Goal: Find specific page/section: Find specific page/section

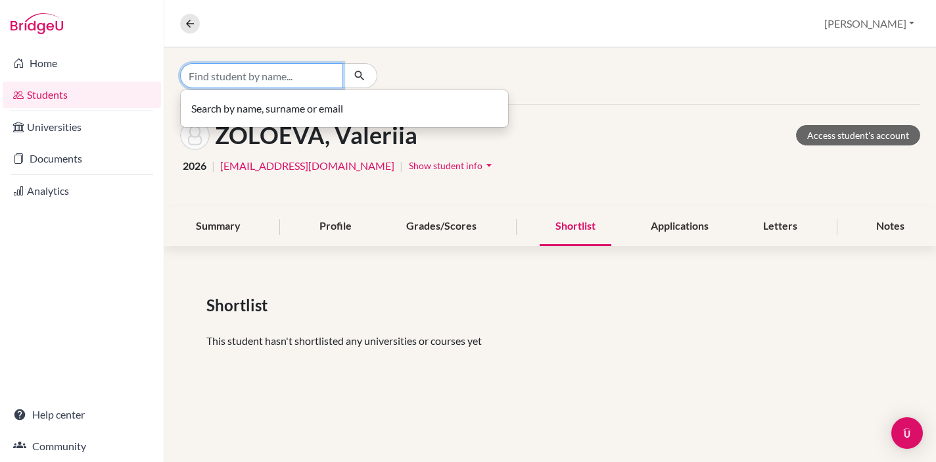
click at [283, 76] on input "Find student by name..." at bounding box center [261, 75] width 163 height 25
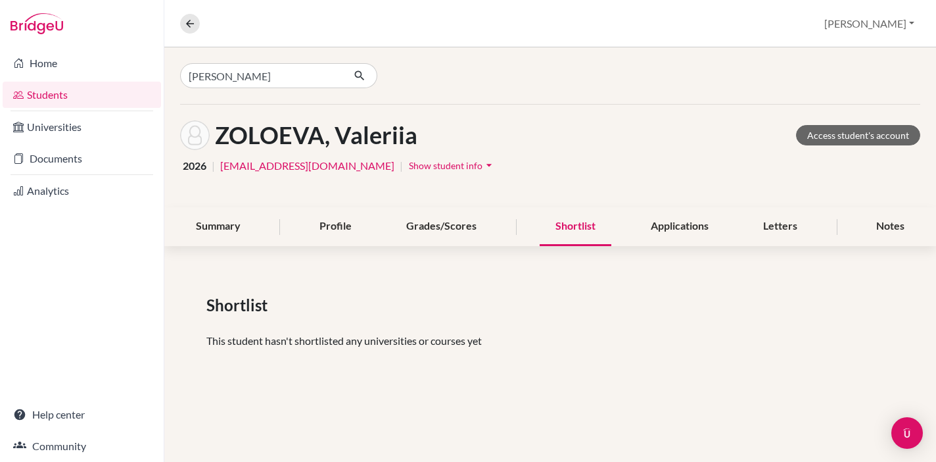
drag, startPoint x: 283, startPoint y: 76, endPoint x: 276, endPoint y: 147, distance: 70.7
click at [276, 147] on h1 "ZOLOEVA, Valeriia" at bounding box center [316, 135] width 203 height 28
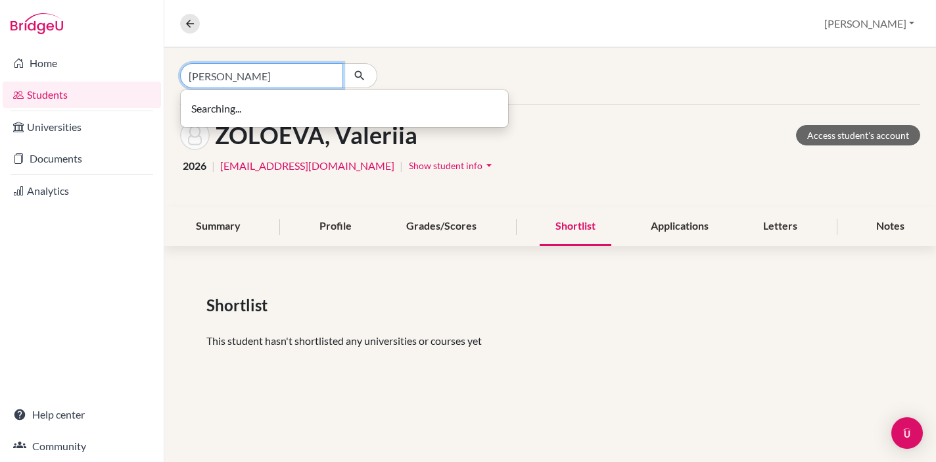
click at [235, 83] on input "[PERSON_NAME]" at bounding box center [261, 75] width 163 height 25
type input "S"
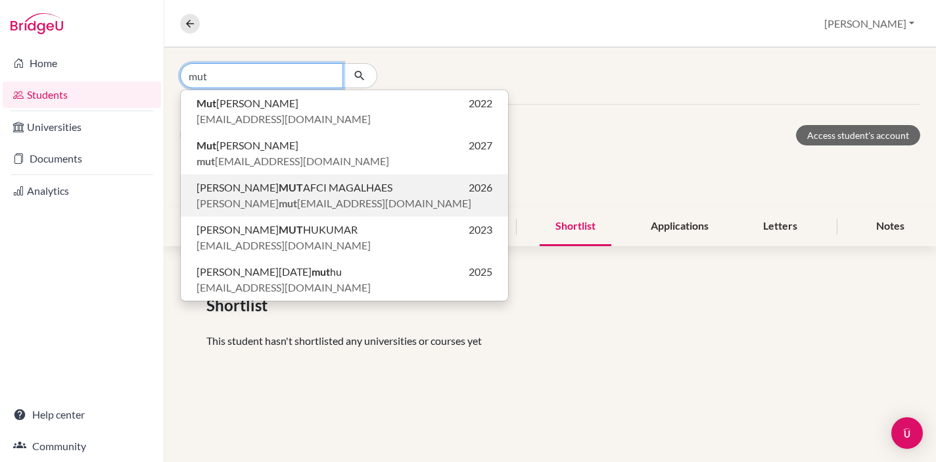
type input "mut"
click at [279, 189] on b "MUT" at bounding box center [291, 187] width 24 height 12
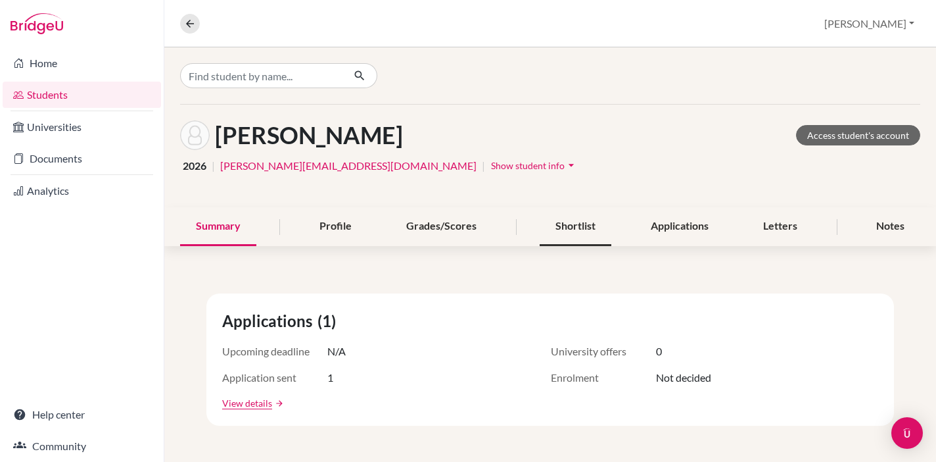
click at [576, 223] on div "Shortlist" at bounding box center [576, 226] width 72 height 39
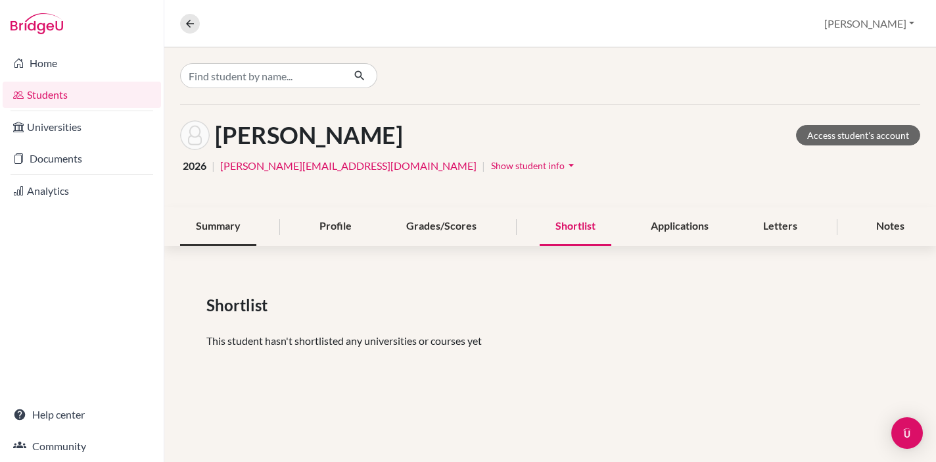
click at [210, 226] on div "Summary" at bounding box center [218, 226] width 76 height 39
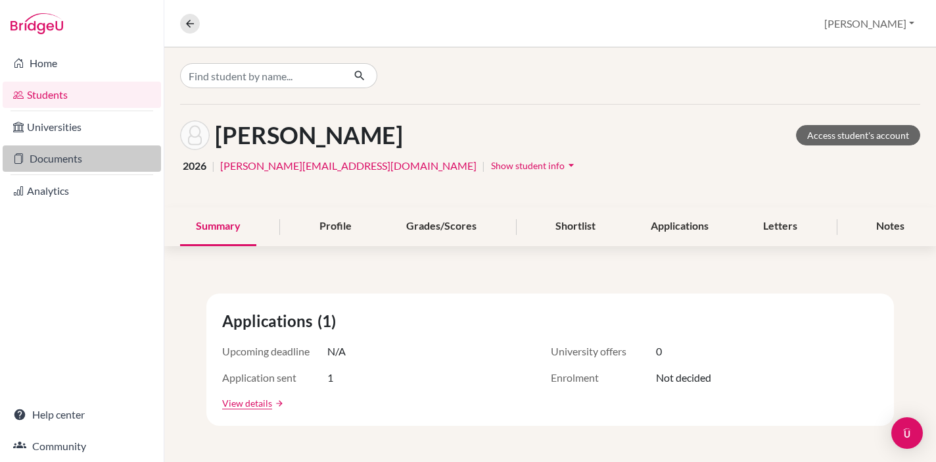
click at [68, 162] on link "Documents" at bounding box center [82, 158] width 158 height 26
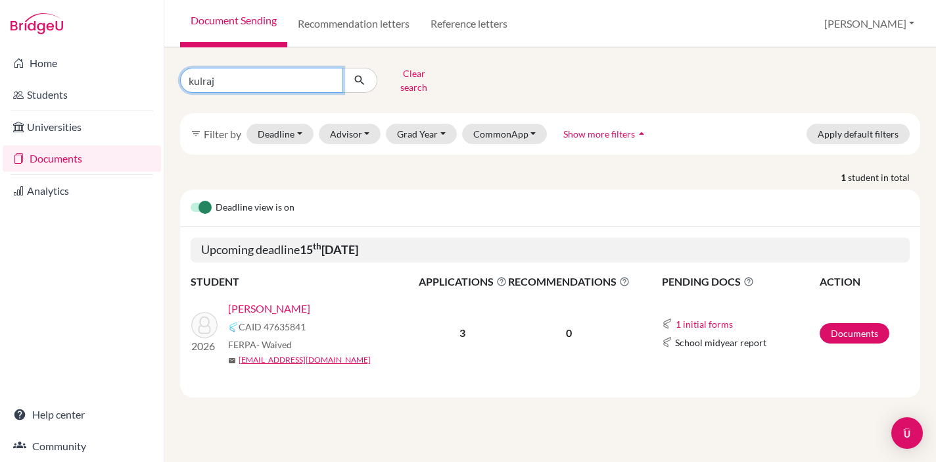
click at [235, 78] on input "kulraj" at bounding box center [261, 80] width 163 height 25
type input "k"
click at [247, 78] on input "mut" at bounding box center [261, 80] width 163 height 25
type input "m"
type input "MUTAFCI"
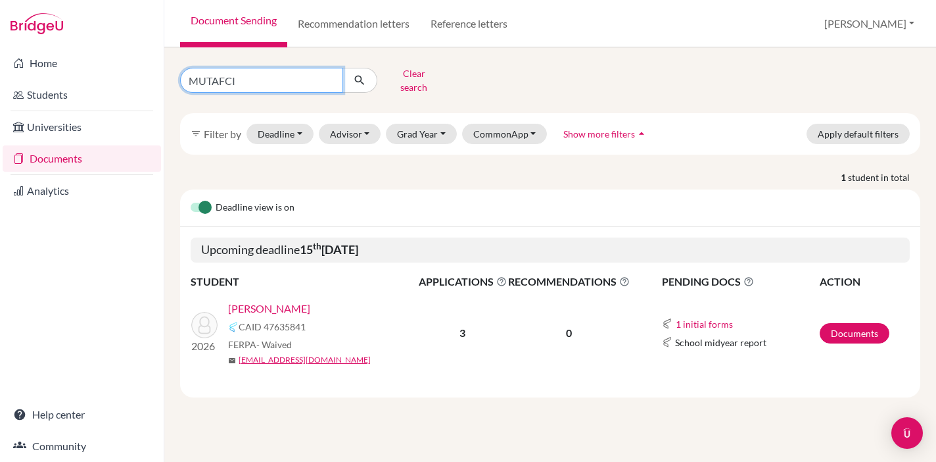
click at [327, 76] on input "MUTAFCI" at bounding box center [261, 80] width 163 height 25
click at [324, 76] on input "Find student by name..." at bounding box center [261, 80] width 163 height 25
click at [431, 124] on button "Grad Year" at bounding box center [421, 134] width 71 height 20
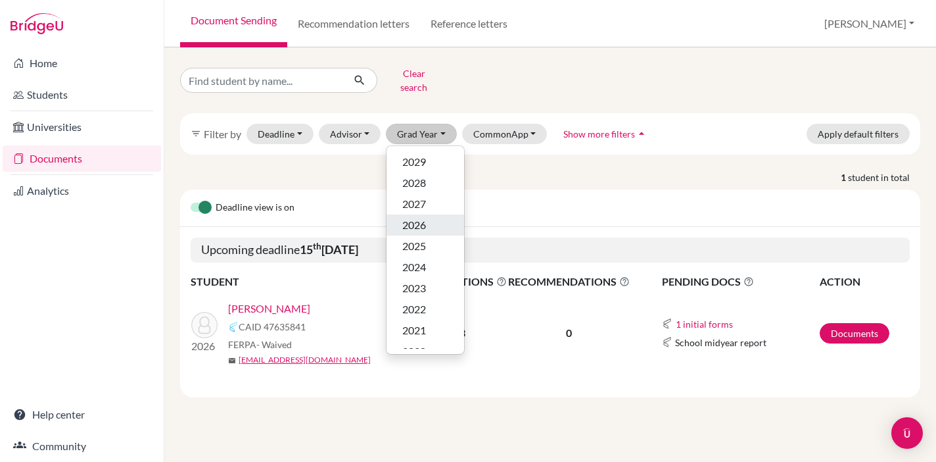
click at [446, 217] on div "2026" at bounding box center [425, 225] width 46 height 16
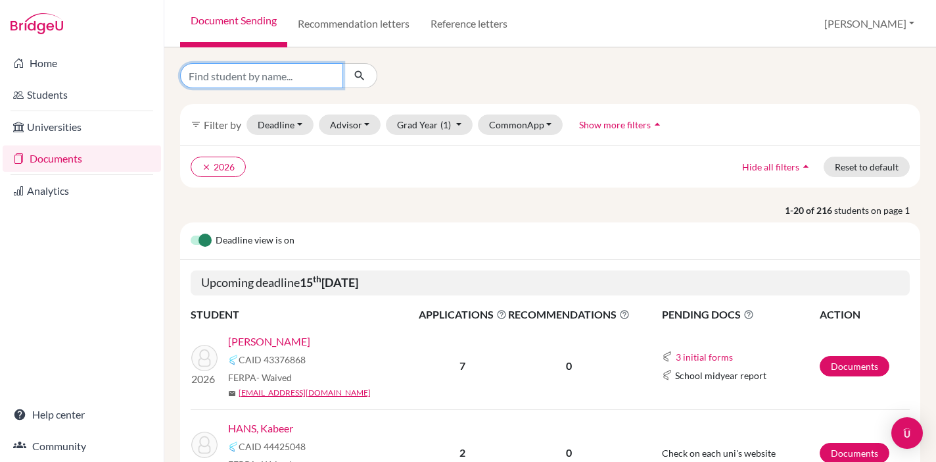
click at [276, 82] on input "Find student by name..." at bounding box center [261, 75] width 163 height 25
type input "M"
click at [501, 125] on button "CommonApp" at bounding box center [520, 124] width 85 height 20
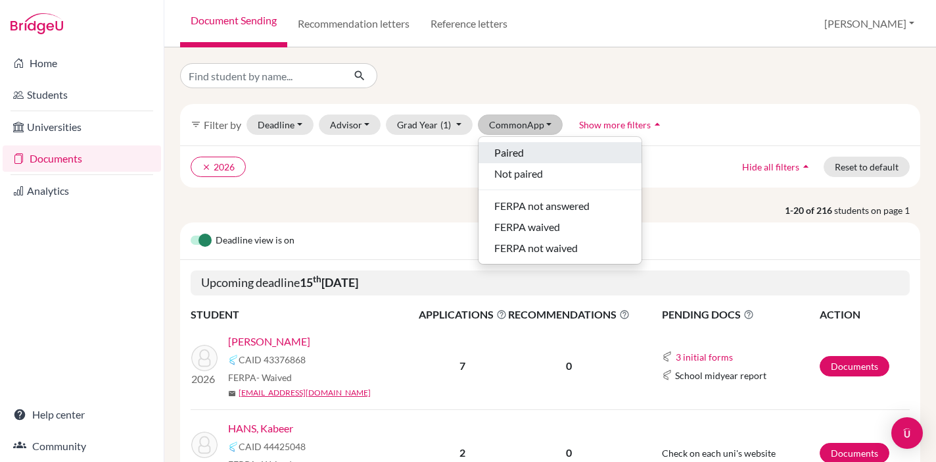
click at [503, 154] on span "Paired" at bounding box center [510, 153] width 30 height 16
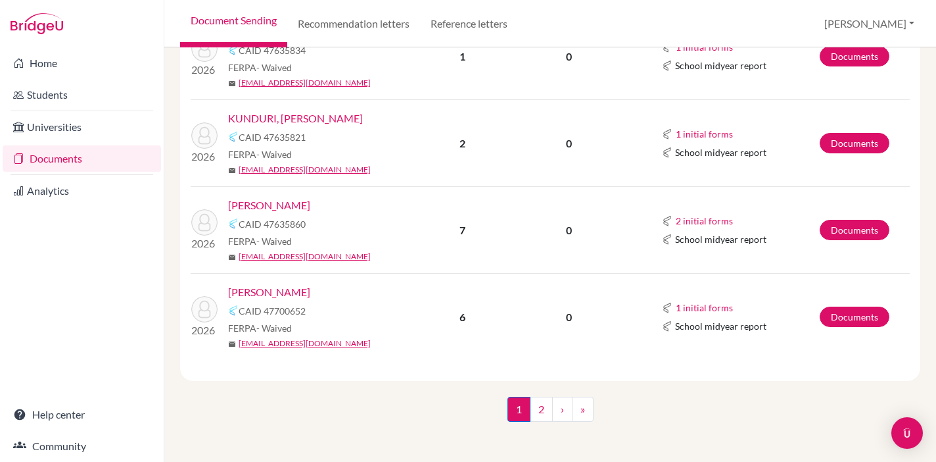
scroll to position [2197, 0]
click at [539, 402] on link "2" at bounding box center [541, 409] width 23 height 25
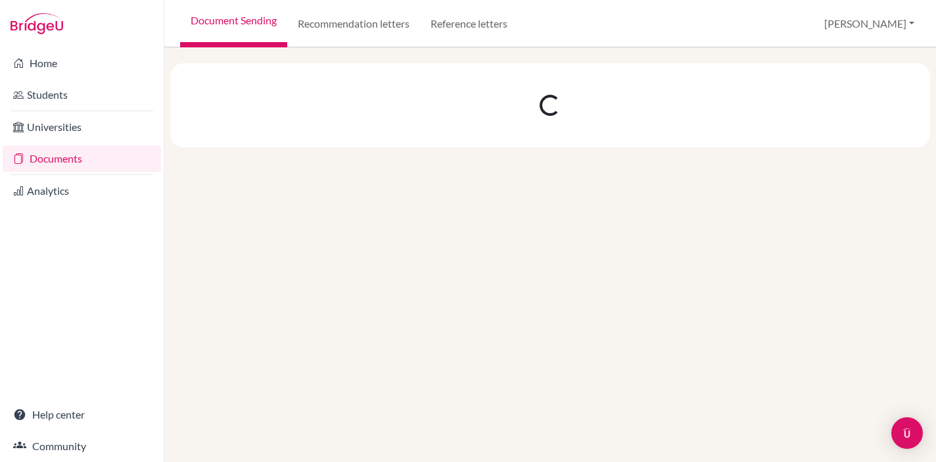
scroll to position [0, 0]
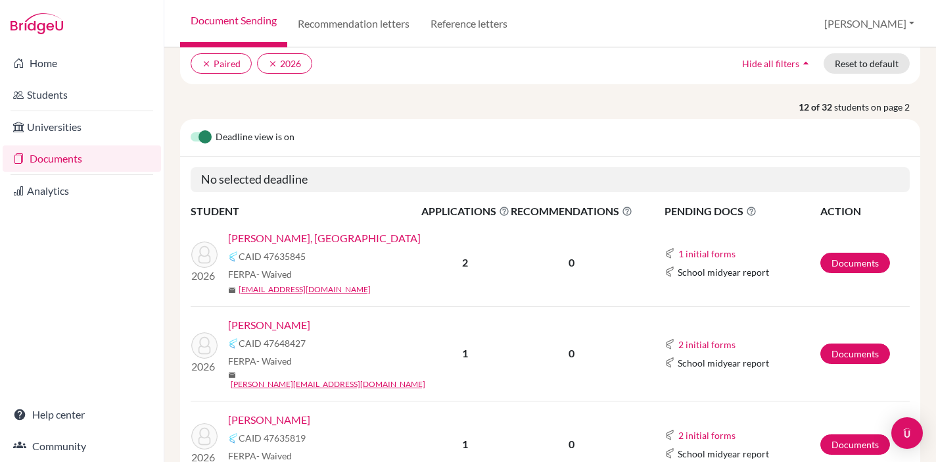
scroll to position [119, 0]
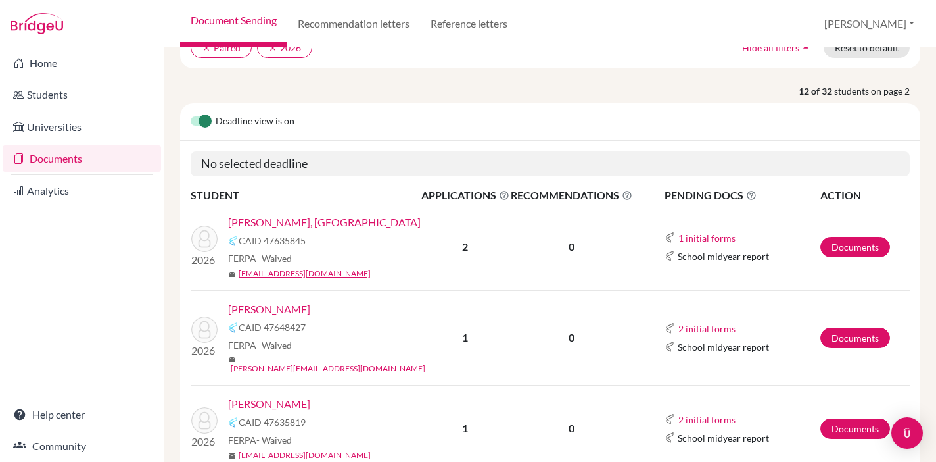
click at [693, 322] on button "2 initial forms" at bounding box center [707, 328] width 59 height 15
click at [601, 367] on td "0" at bounding box center [571, 337] width 123 height 95
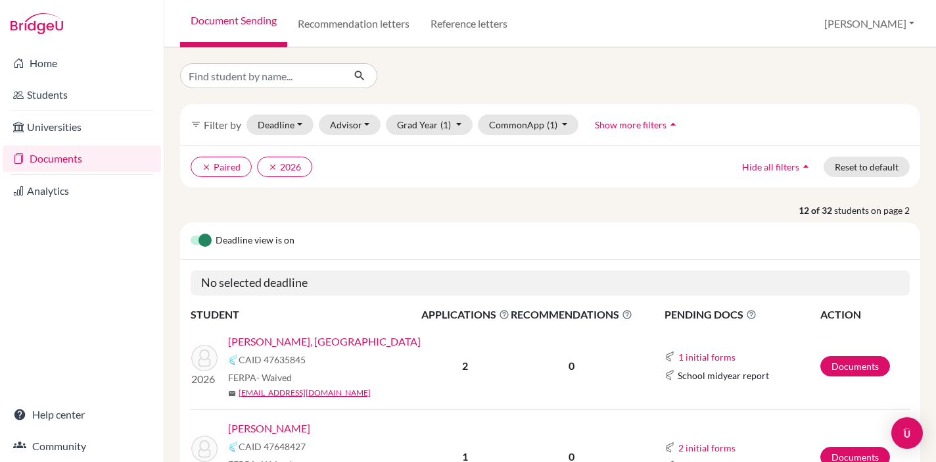
scroll to position [0, 0]
click at [44, 99] on link "Students" at bounding box center [82, 95] width 158 height 26
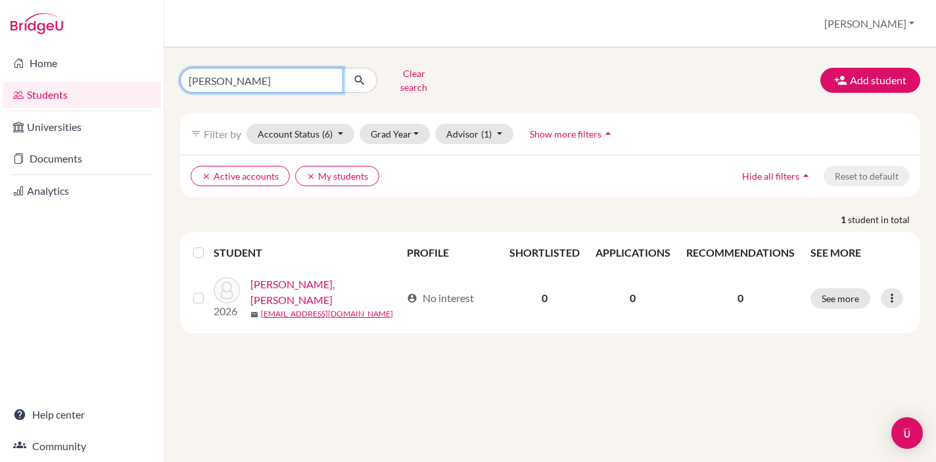
click at [237, 76] on input "[PERSON_NAME]" at bounding box center [261, 80] width 163 height 25
type input "a"
type input "[PERSON_NAME]"
click at [360, 76] on button "submit" at bounding box center [360, 80] width 35 height 25
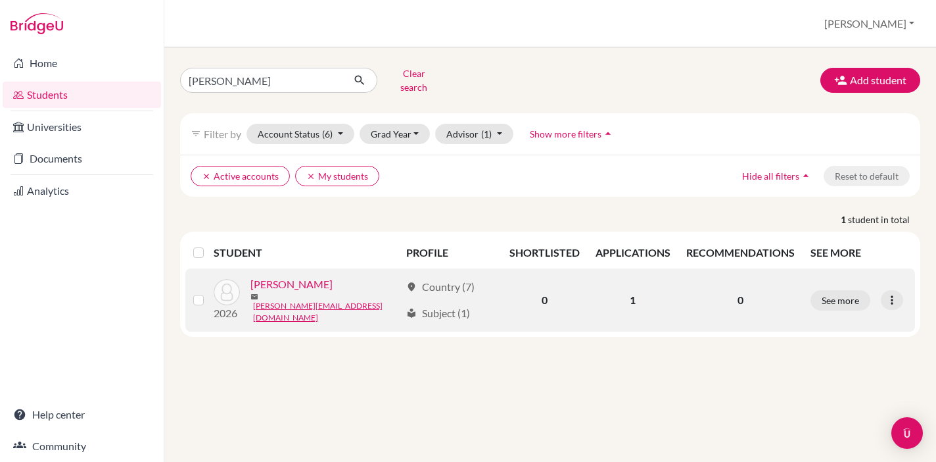
click at [288, 279] on link "[PERSON_NAME]" at bounding box center [292, 284] width 82 height 16
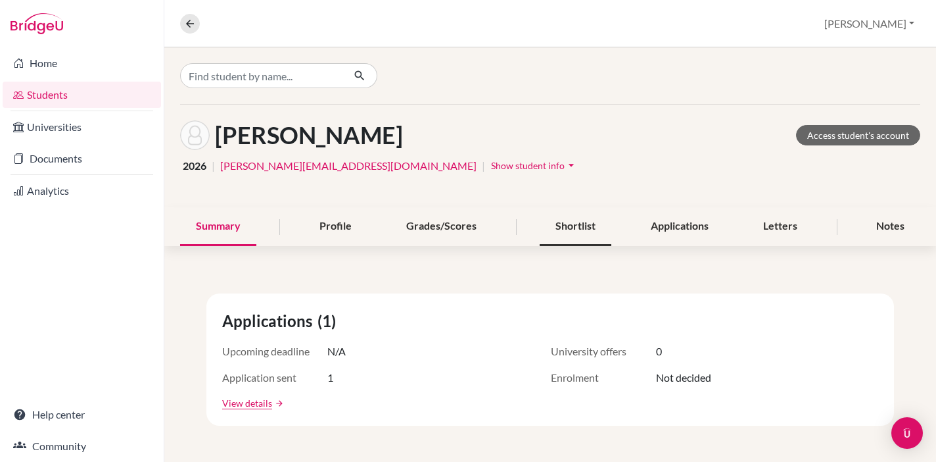
click at [571, 226] on div "Shortlist" at bounding box center [576, 226] width 72 height 39
